Goal: Information Seeking & Learning: Learn about a topic

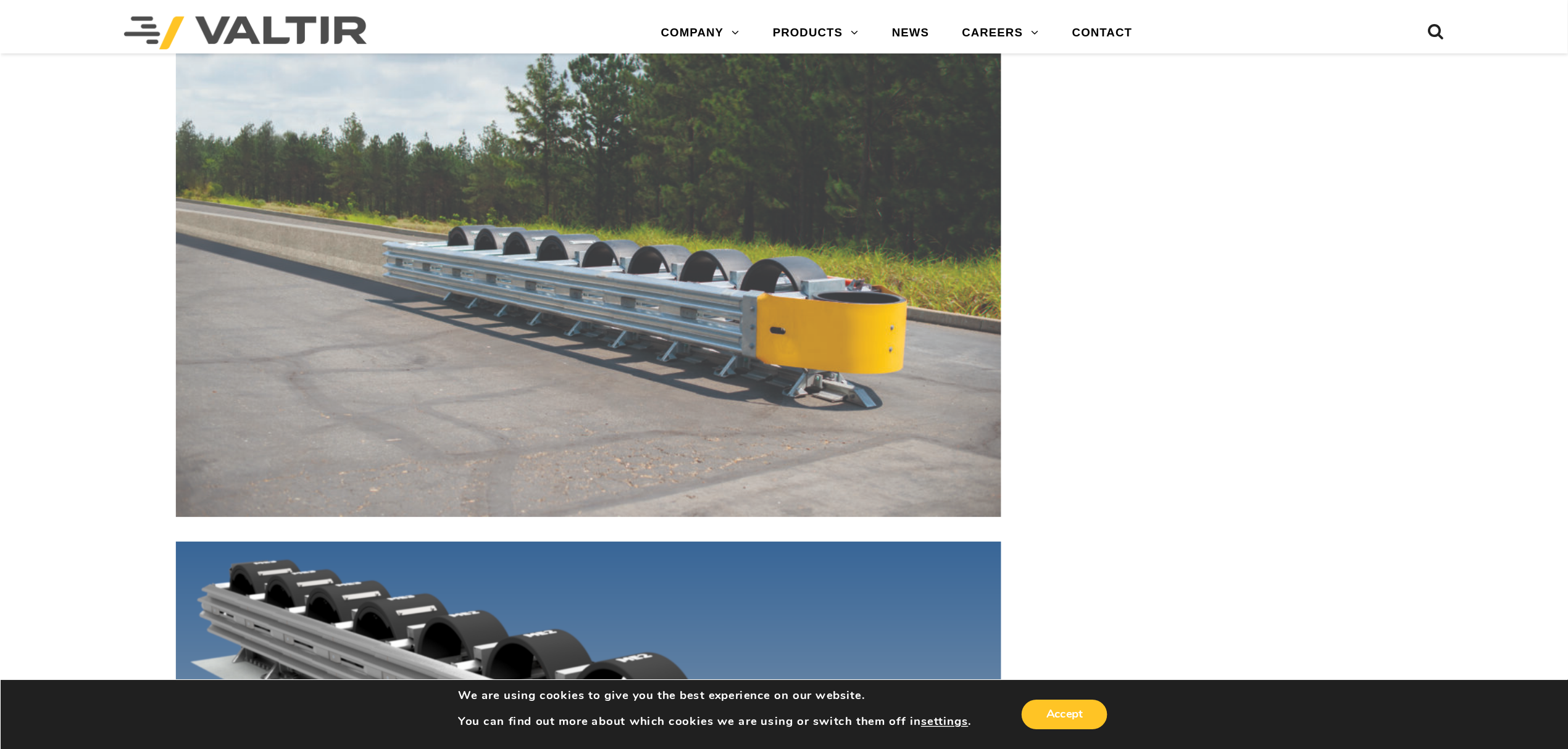
scroll to position [5676, 0]
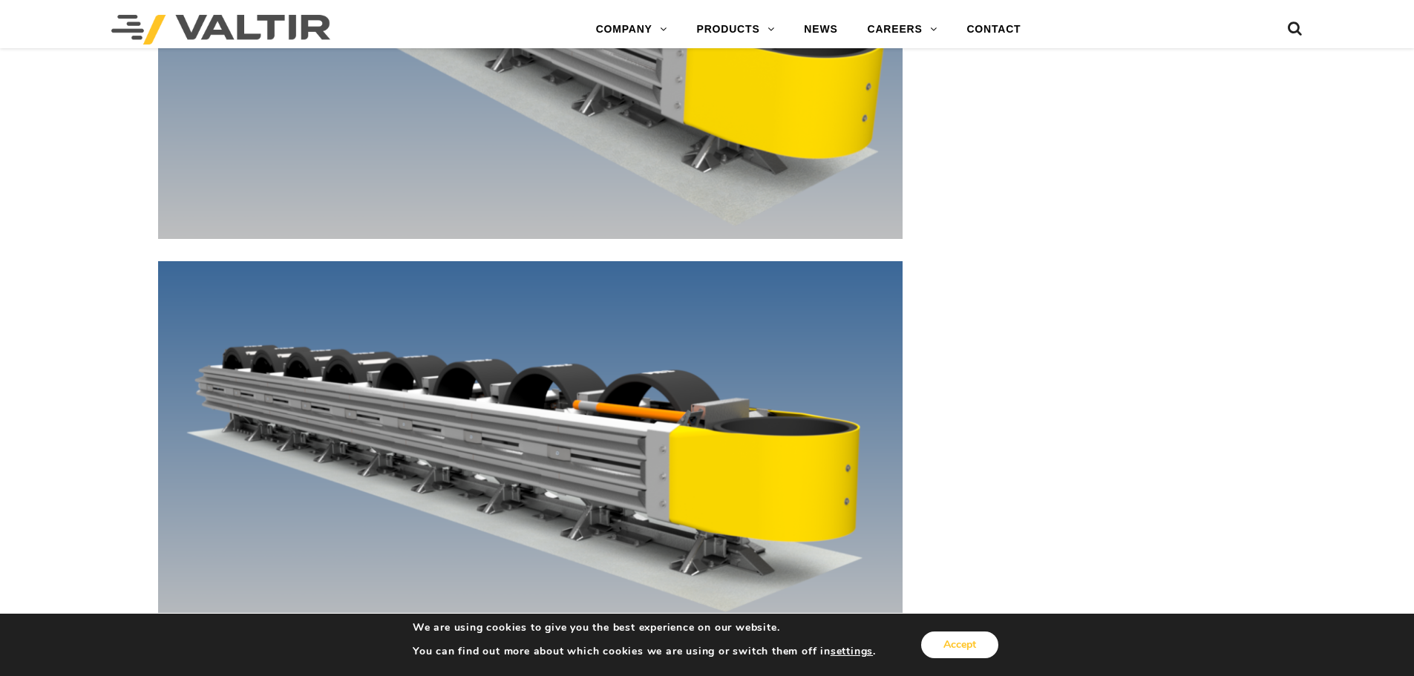
click at [957, 645] on button "Accept" at bounding box center [959, 645] width 77 height 27
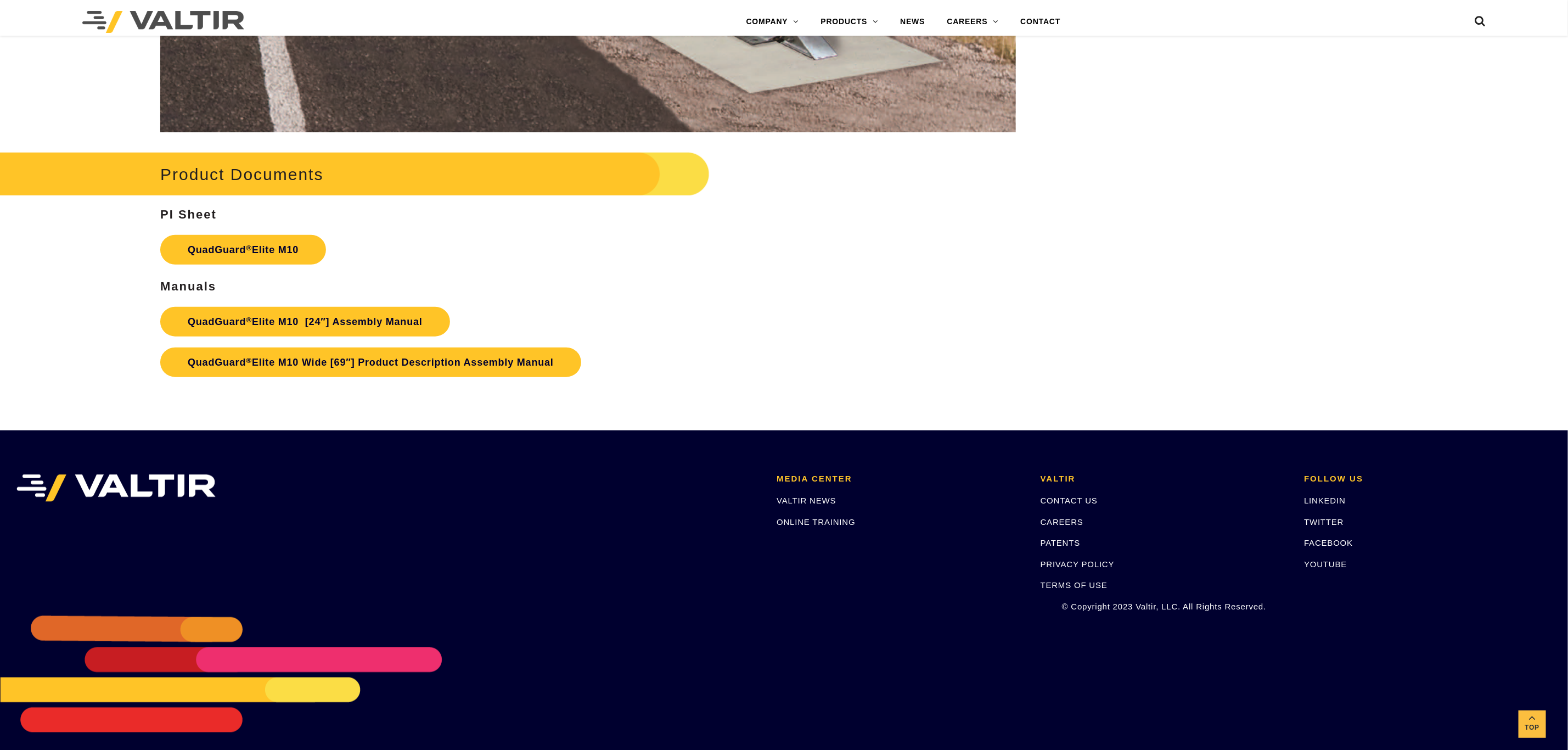
scroll to position [6897, 0]
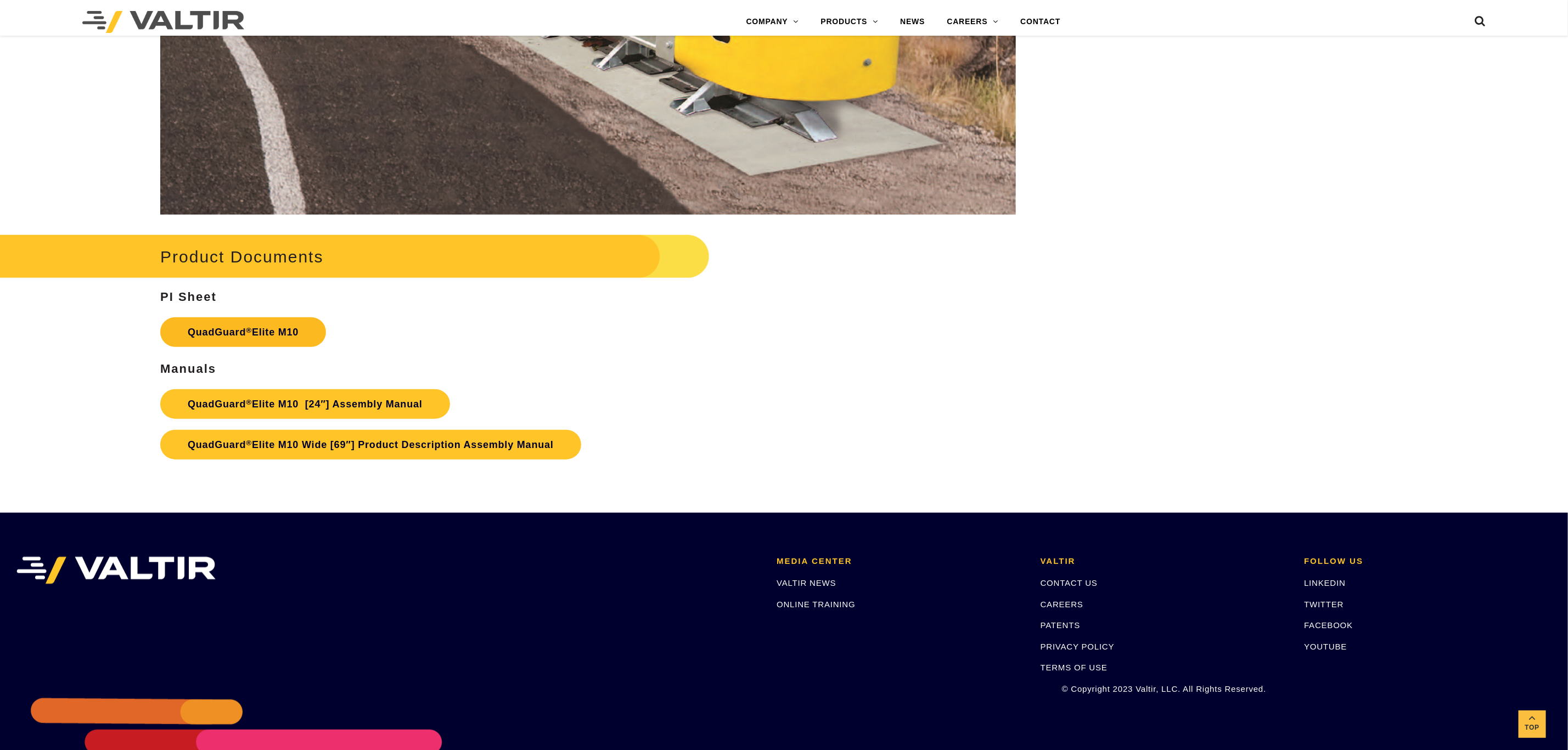
click at [280, 330] on link "QuadGuard ® Elite M10" at bounding box center [243, 332] width 166 height 30
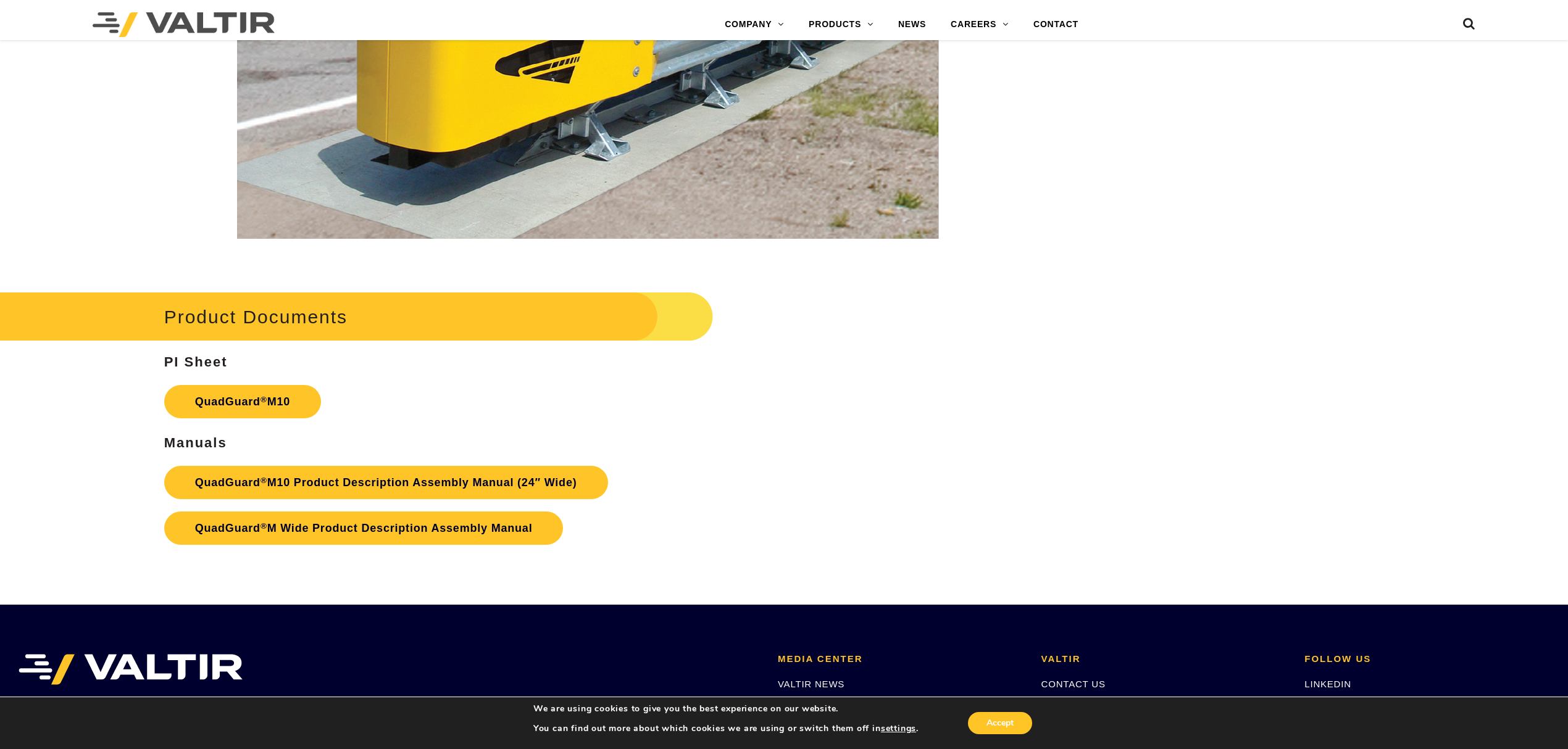
scroll to position [5364, 0]
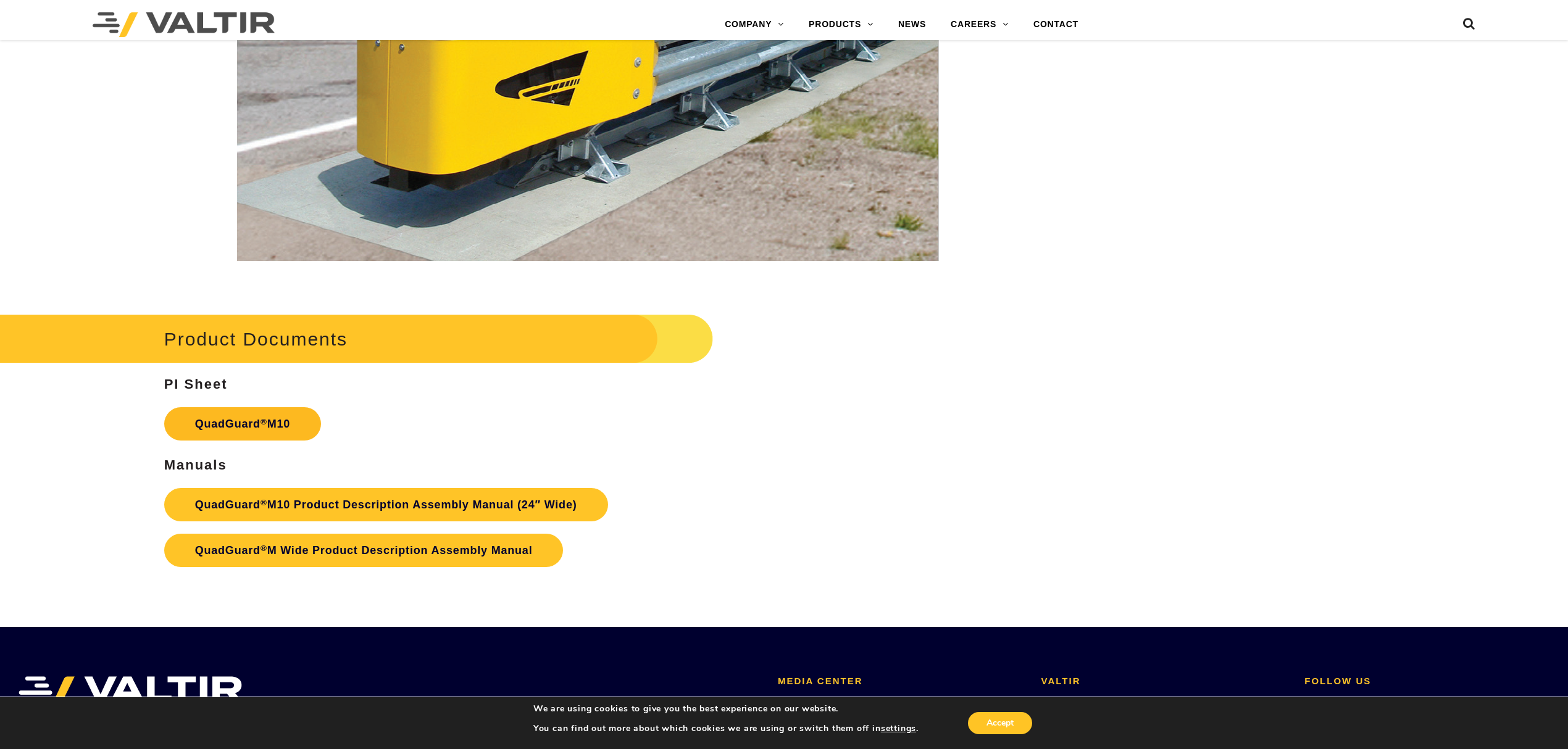
click at [285, 421] on link "QuadGuard ® M10" at bounding box center [242, 424] width 156 height 33
click at [413, 679] on div at bounding box center [383, 691] width 731 height 31
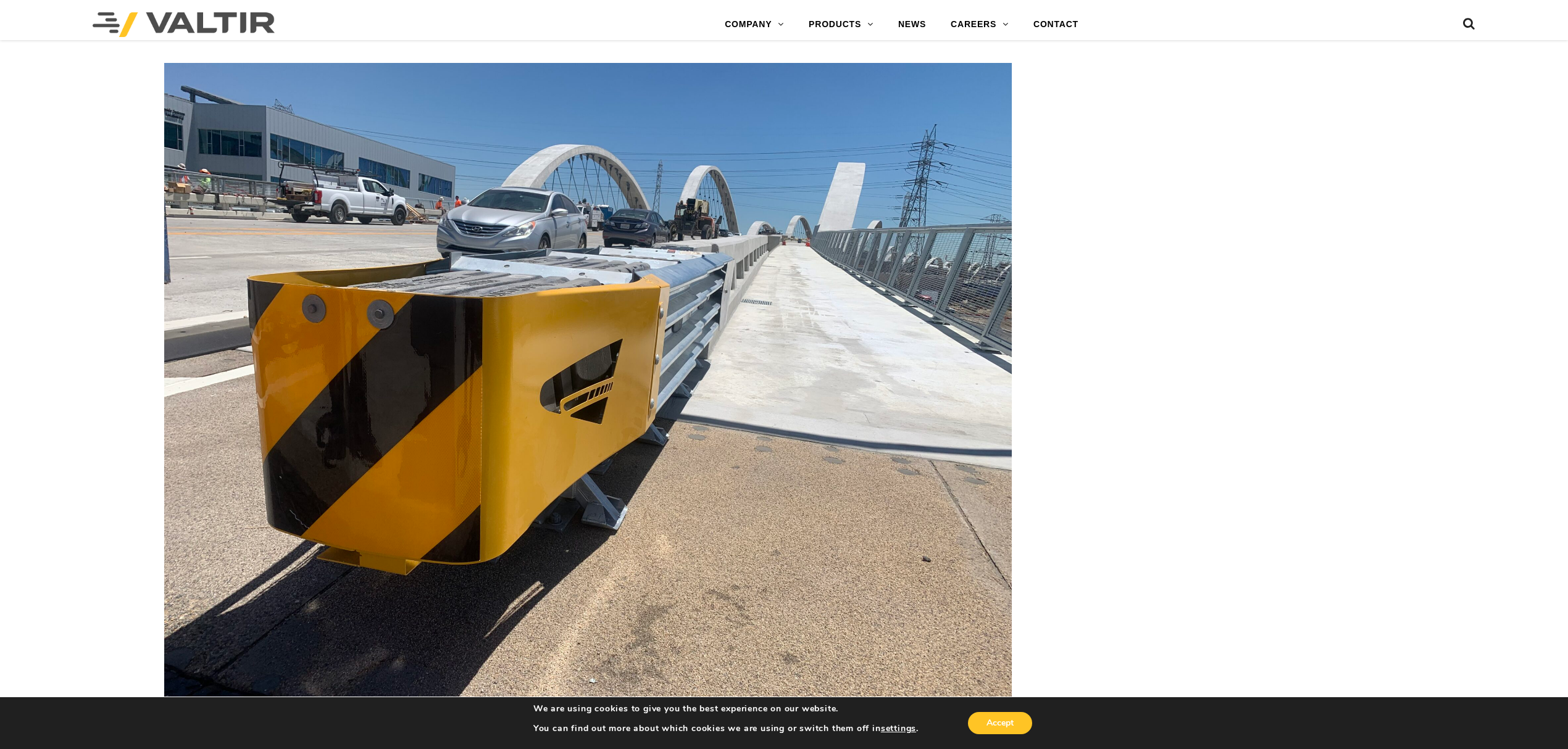
scroll to position [4377, 0]
